Goal: Information Seeking & Learning: Learn about a topic

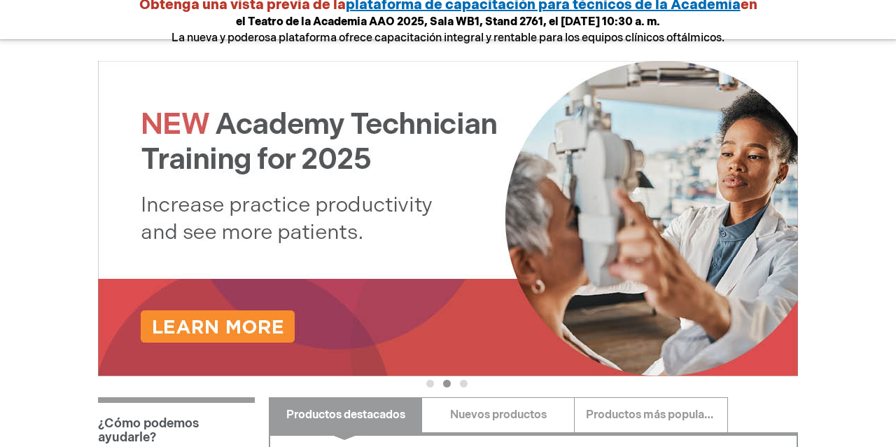
scroll to position [213, 0]
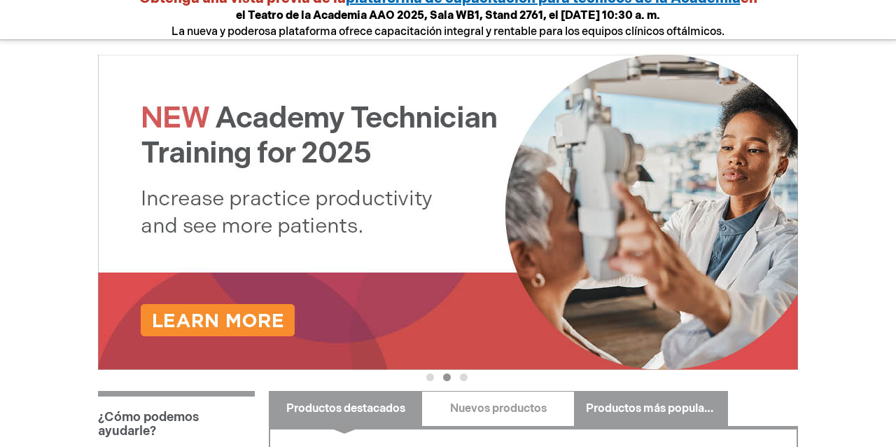
click at [615, 396] on link "Productos más populares" at bounding box center [650, 408] width 153 height 35
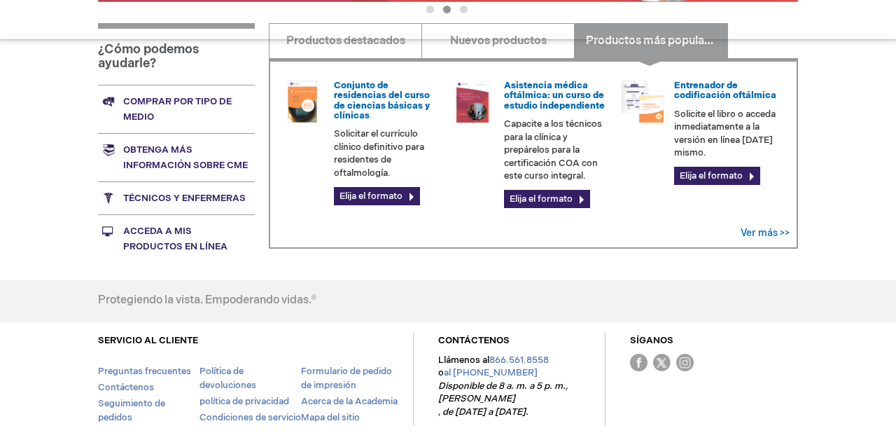
scroll to position [580, 0]
click at [287, 115] on img at bounding box center [302, 102] width 42 height 42
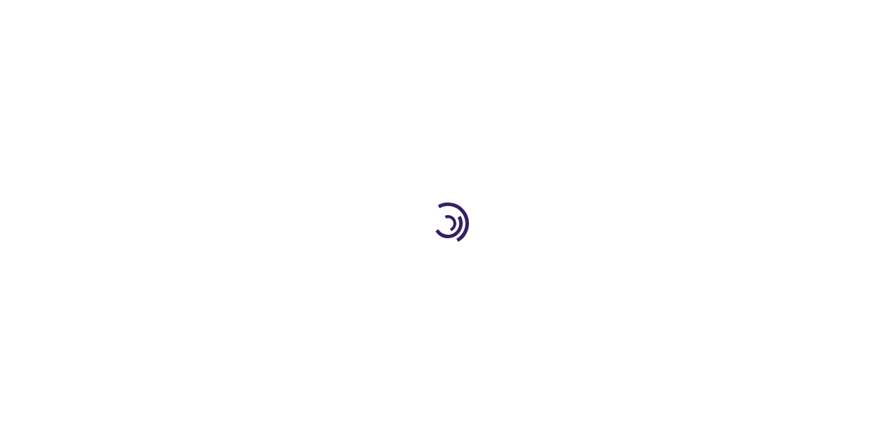
type input "0"
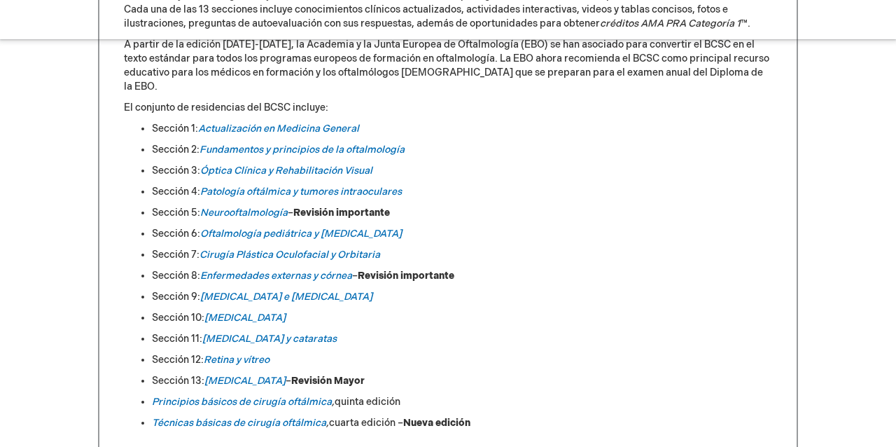
scroll to position [727, 0]
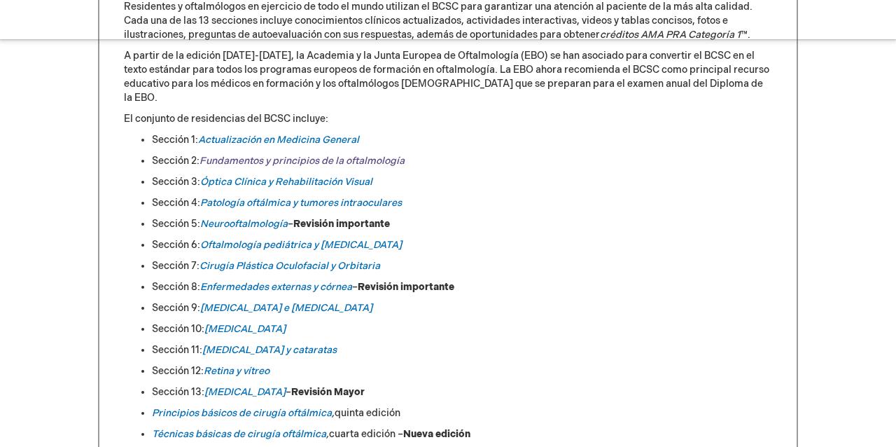
click at [265, 155] on font "Fundamentos y principios de la oftalmología" at bounding box center [302, 161] width 205 height 12
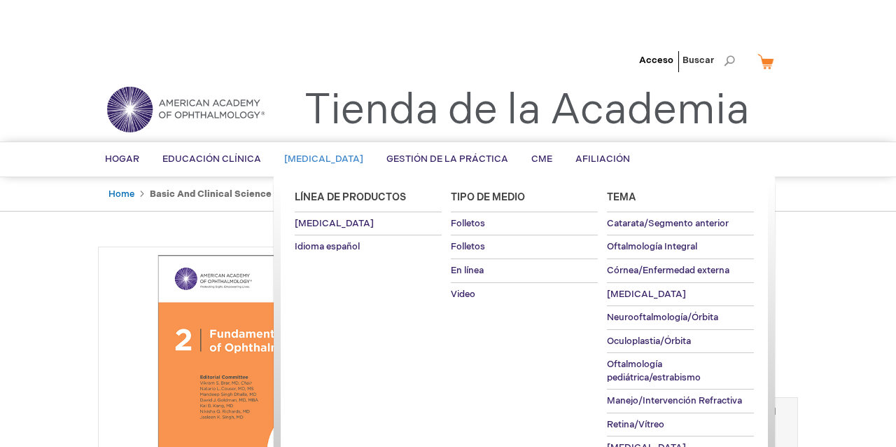
type input "0"
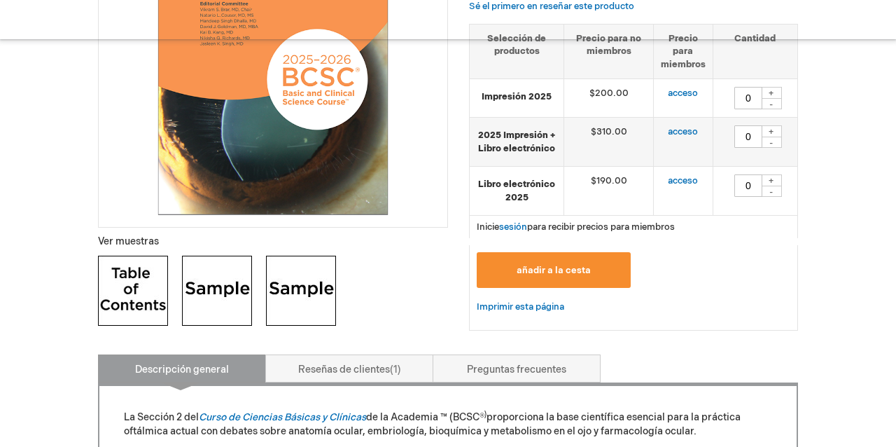
scroll to position [373, 0]
click at [689, 179] on font "acceso" at bounding box center [683, 180] width 30 height 11
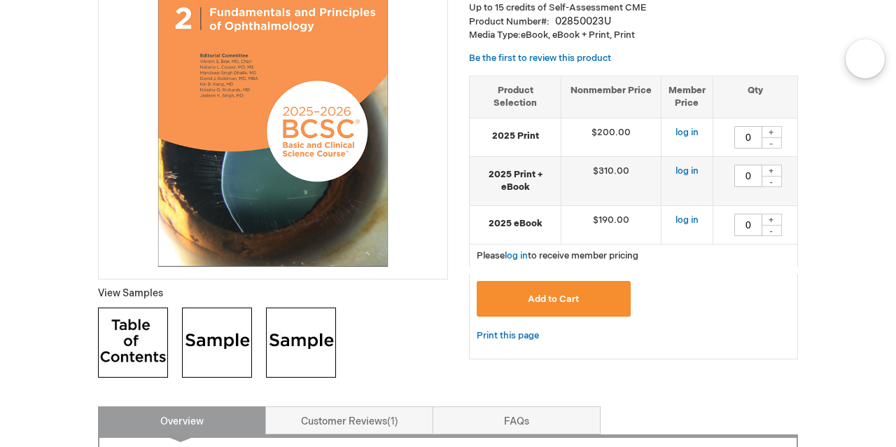
scroll to position [284, 0]
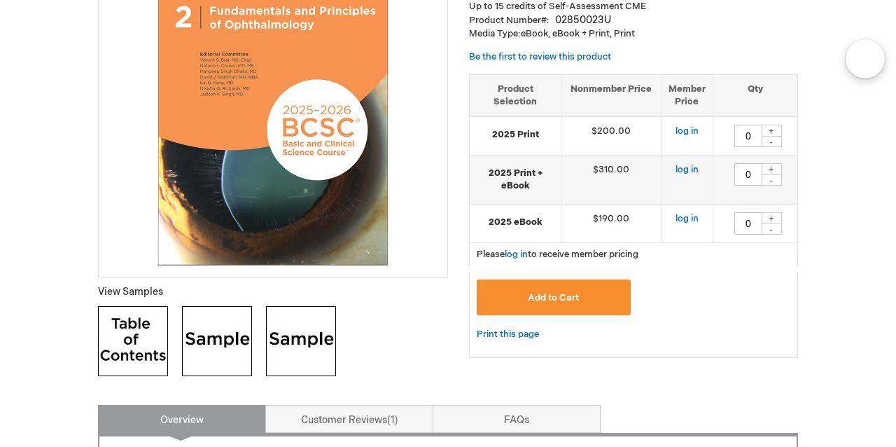
click at [267, 344] on img at bounding box center [301, 341] width 70 height 70
click at [227, 323] on img at bounding box center [217, 341] width 70 height 70
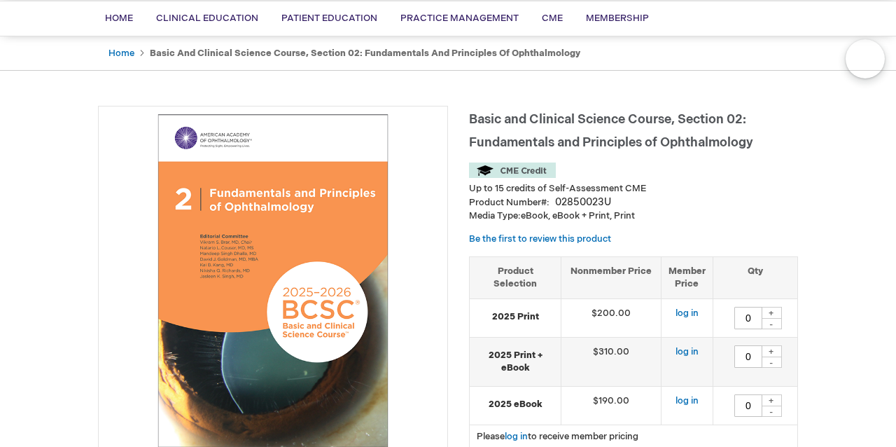
scroll to position [110, 0]
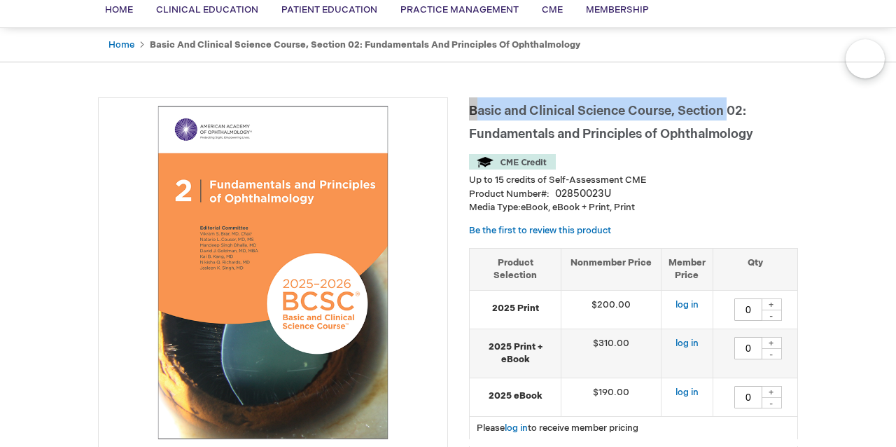
drag, startPoint x: 471, startPoint y: 111, endPoint x: 737, endPoint y: 112, distance: 266.1
click at [738, 112] on h1 "Basic and Clinical Science Course, Section 02: Fundamentals and Principles of O…" at bounding box center [633, 120] width 329 height 46
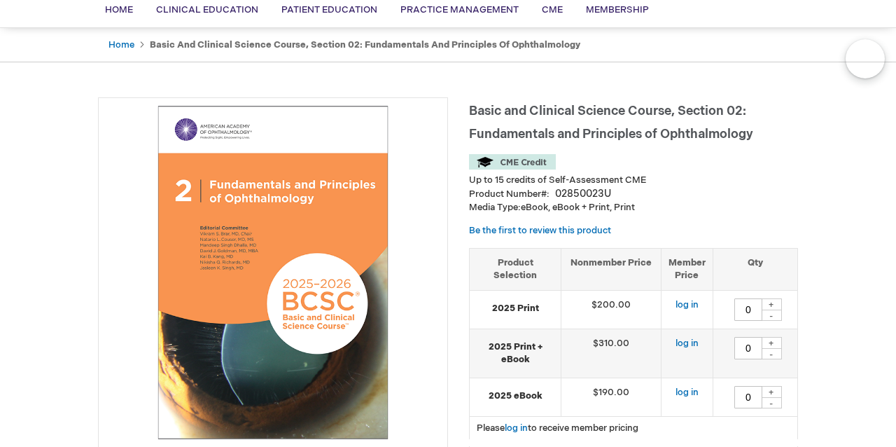
click at [762, 122] on h1 "Basic and Clinical Science Course, Section 02: Fundamentals and Principles of O…" at bounding box center [633, 120] width 329 height 46
click at [731, 110] on span "Basic and Clinical Science Course, Section 02: Fundamentals and Principles of O…" at bounding box center [611, 123] width 284 height 38
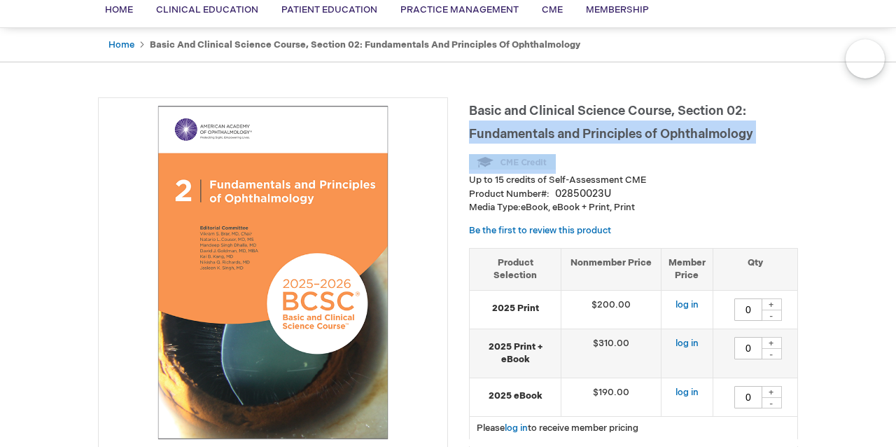
drag, startPoint x: 470, startPoint y: 132, endPoint x: 779, endPoint y: 145, distance: 308.3
click at [779, 144] on div "Basic and Clinical Science Course, Section 02: Fundamentals and Principles of O…" at bounding box center [633, 320] width 329 height 447
